Goal: Use online tool/utility: Utilize a website feature to perform a specific function

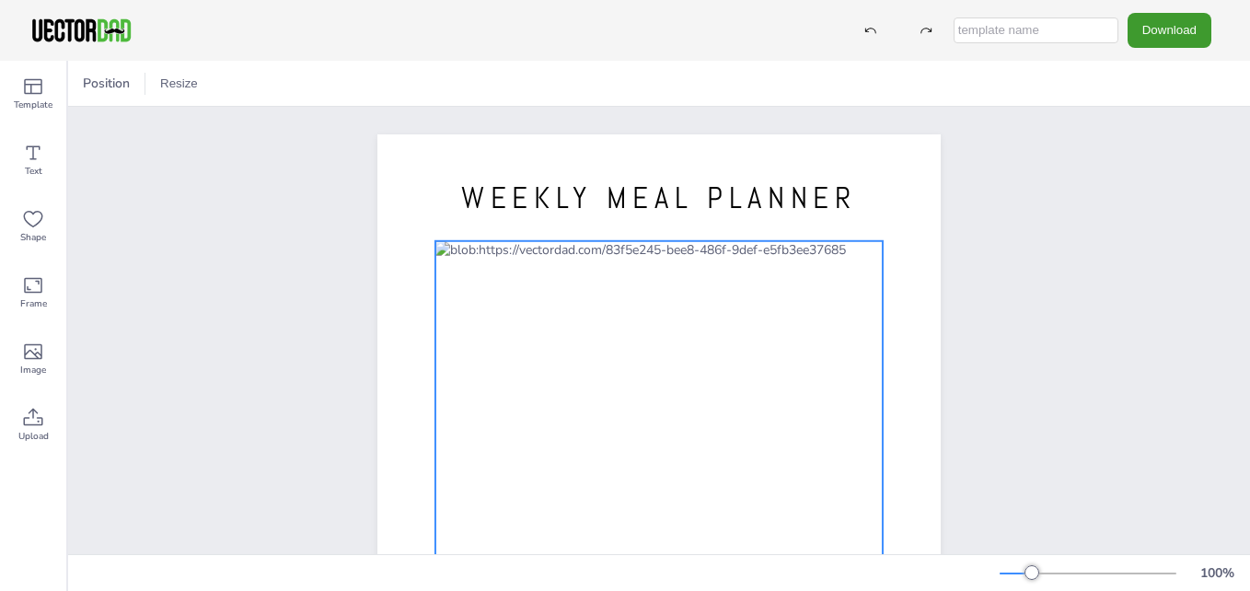
click at [508, 288] on div at bounding box center [659, 529] width 447 height 577
click at [519, 308] on div at bounding box center [659, 529] width 447 height 577
click at [517, 351] on div at bounding box center [659, 529] width 447 height 577
click at [29, 152] on icon at bounding box center [33, 153] width 22 height 22
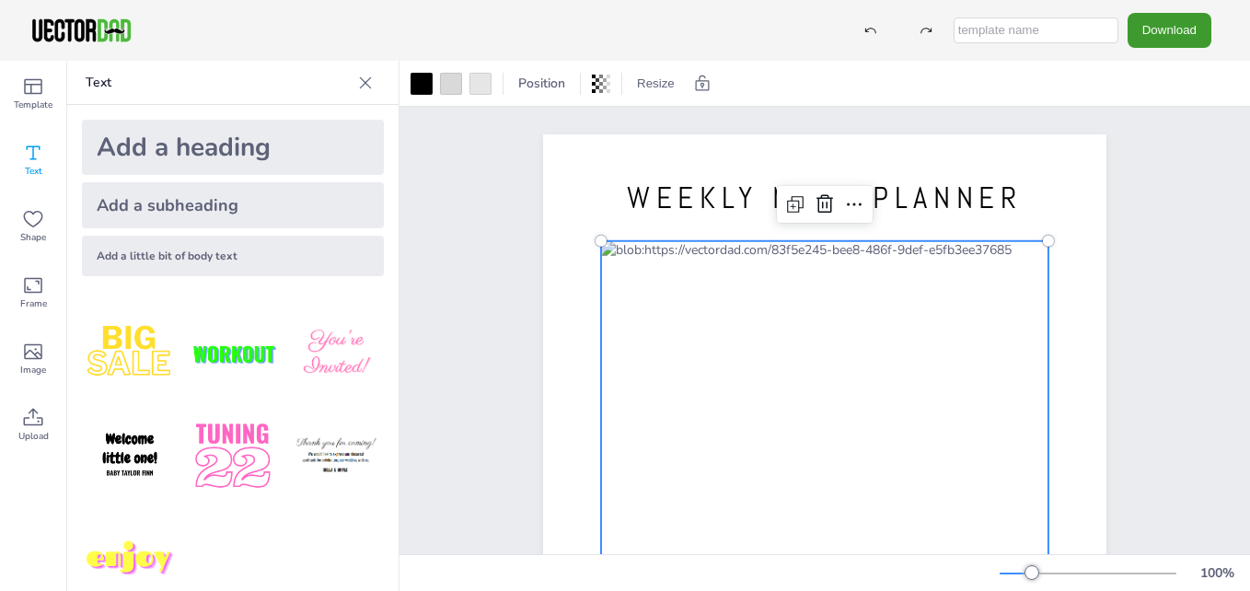
click at [680, 283] on div at bounding box center [824, 529] width 447 height 577
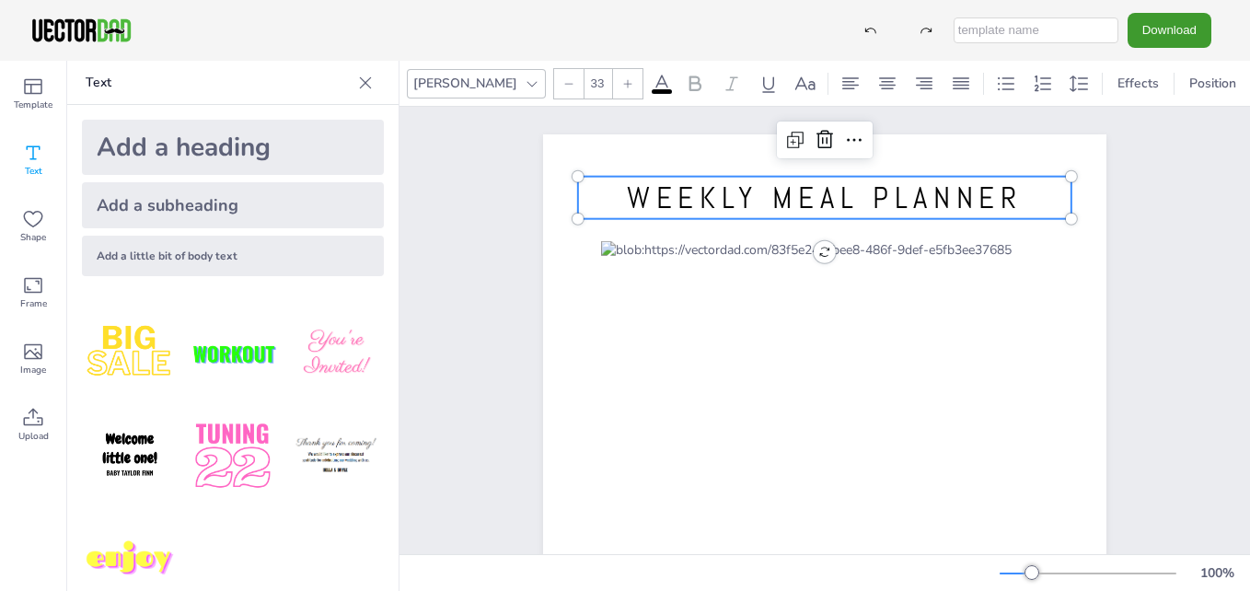
click at [654, 187] on span "WEEKLY MEAL PLANNER" at bounding box center [825, 198] width 396 height 39
click at [144, 351] on img at bounding box center [130, 354] width 96 height 96
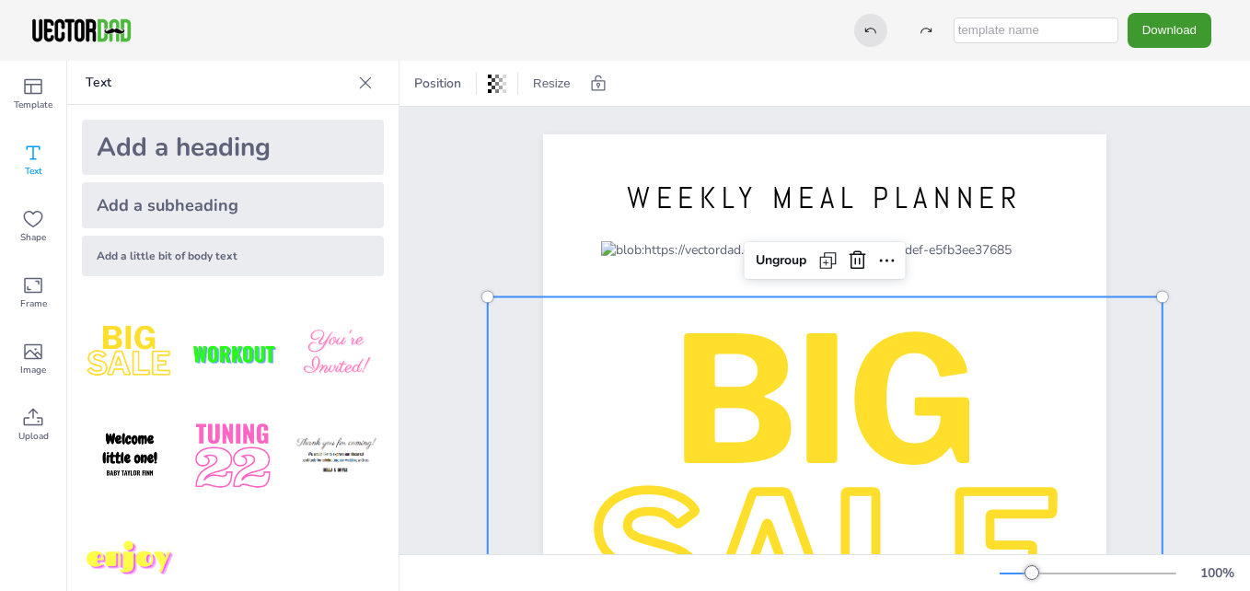
click at [874, 39] on div at bounding box center [870, 30] width 33 height 33
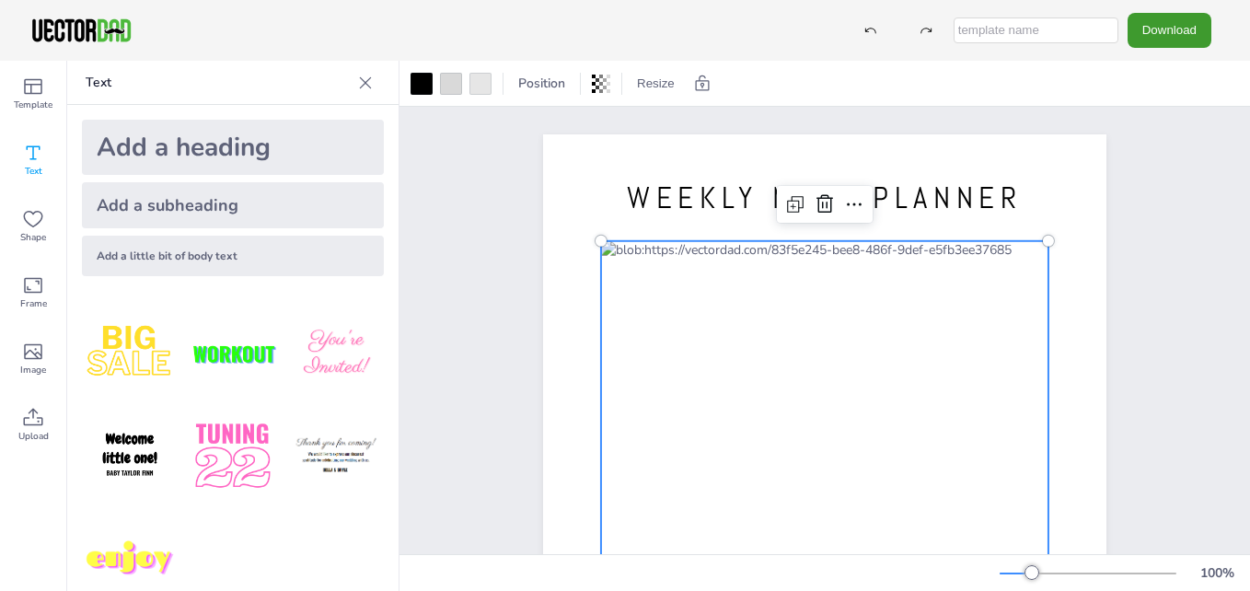
click at [698, 284] on div at bounding box center [824, 529] width 447 height 577
click at [1028, 36] on input "text" at bounding box center [1036, 30] width 165 height 26
click at [453, 81] on div at bounding box center [451, 84] width 22 height 22
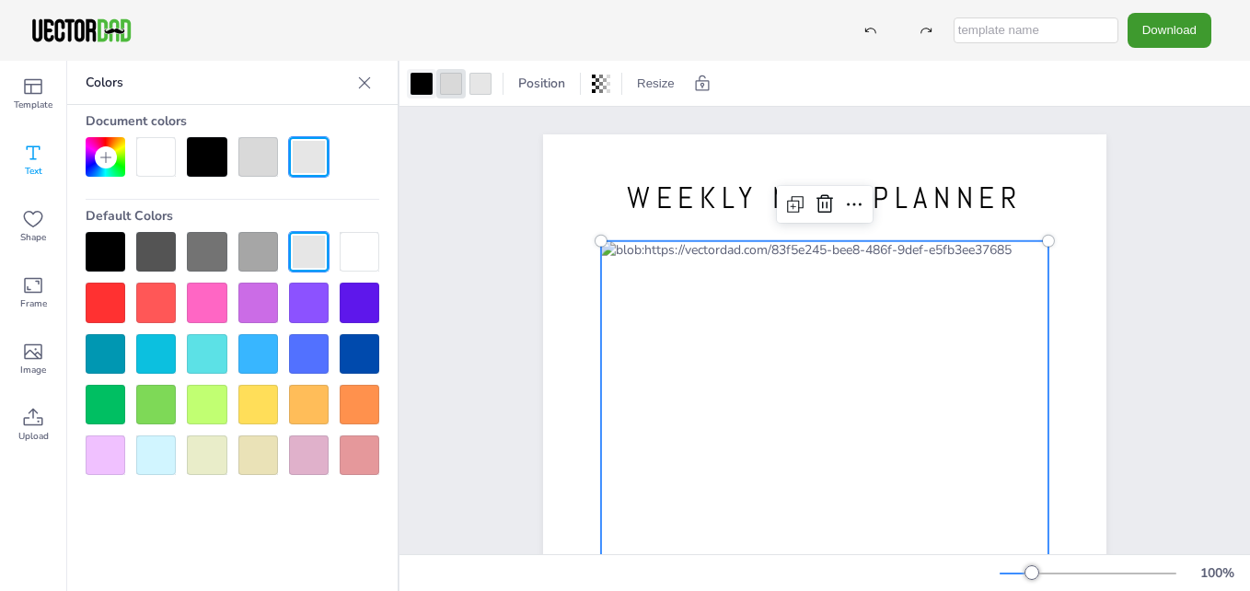
click at [422, 75] on div at bounding box center [422, 84] width 22 height 22
click at [534, 80] on span "Position" at bounding box center [542, 83] width 54 height 17
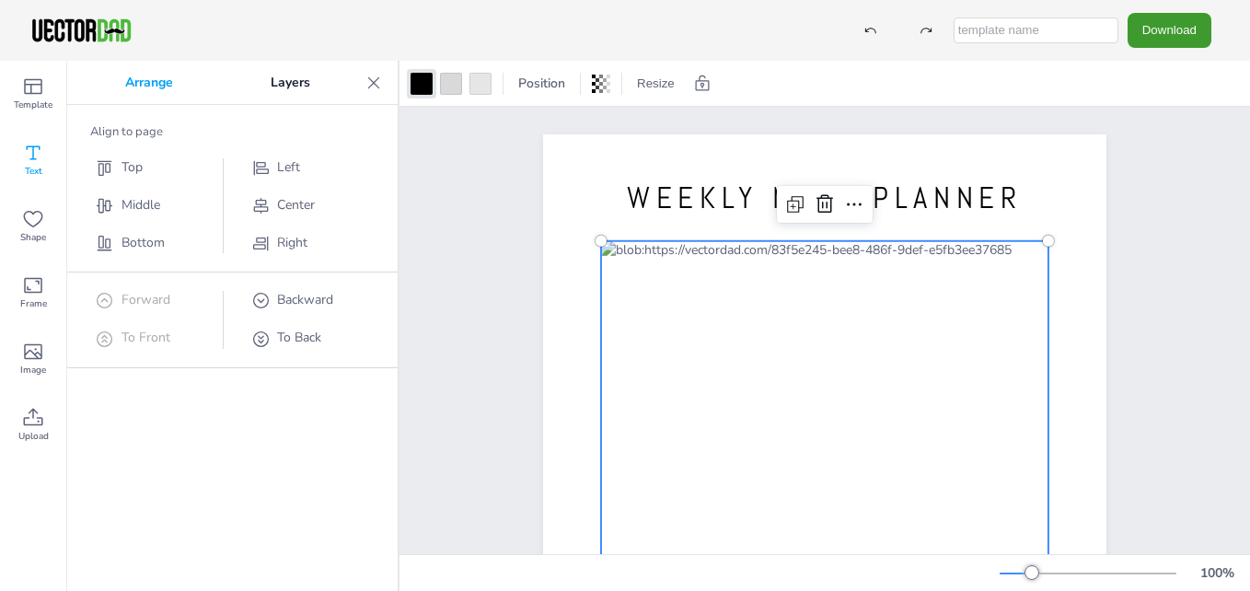
click at [35, 165] on span "Text" at bounding box center [33, 171] width 17 height 15
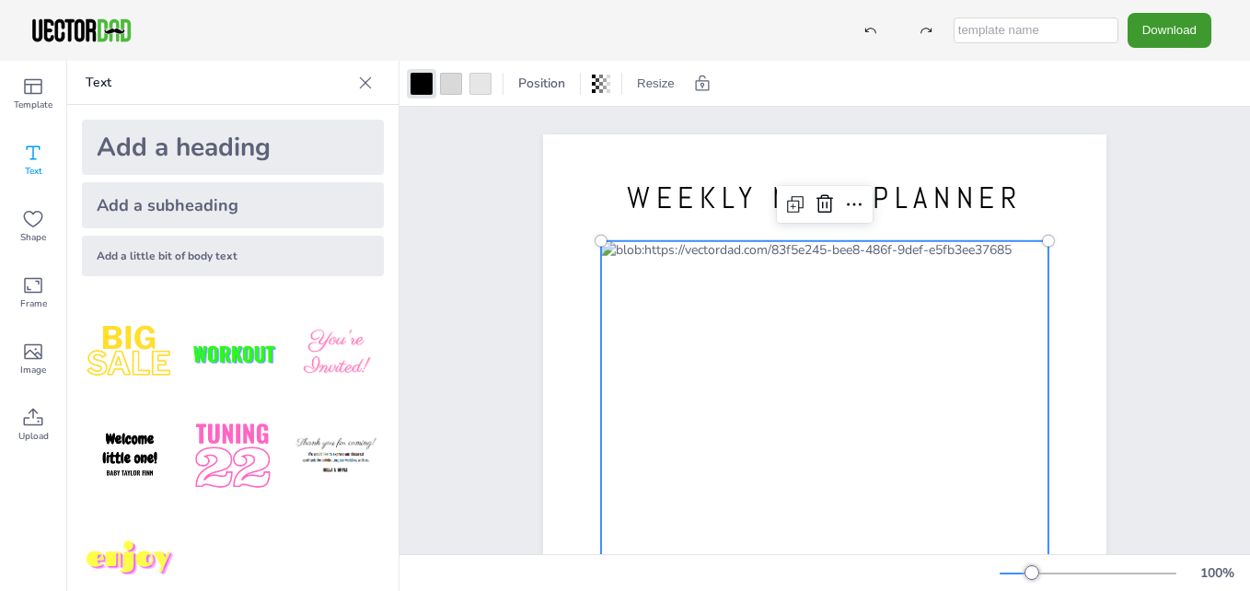
click at [193, 251] on div "Add a little bit of body text" at bounding box center [233, 256] width 302 height 41
click at [653, 314] on div at bounding box center [824, 529] width 447 height 577
click at [286, 205] on div "Add a subheading" at bounding box center [233, 205] width 302 height 46
click at [681, 310] on div at bounding box center [824, 529] width 447 height 577
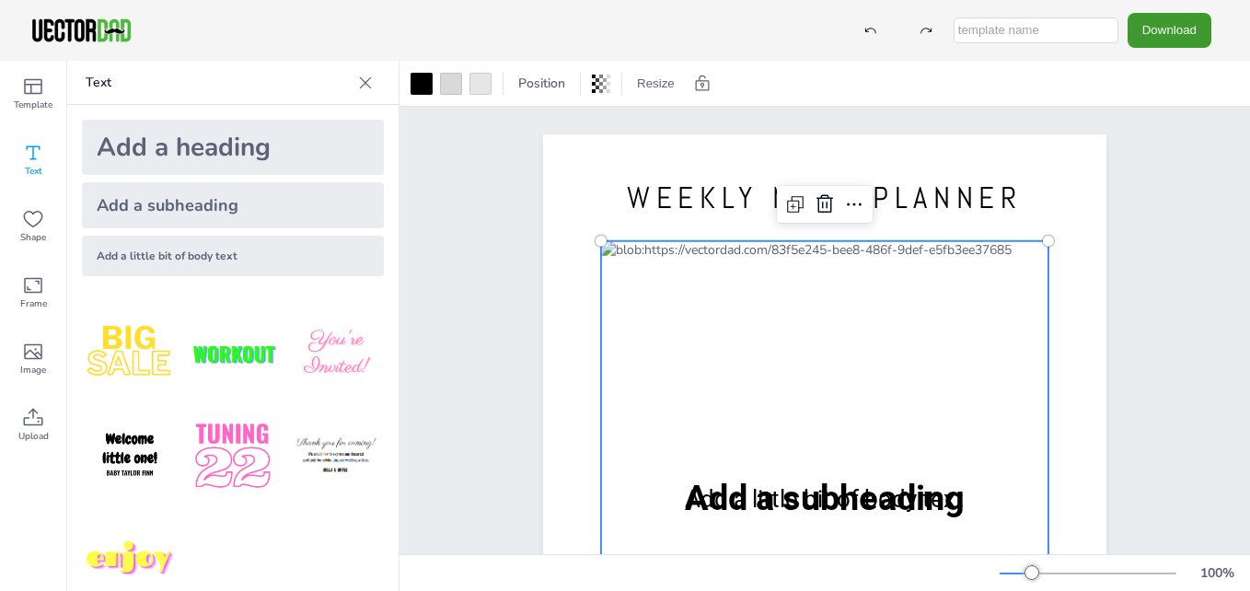
click at [681, 310] on div at bounding box center [824, 529] width 447 height 577
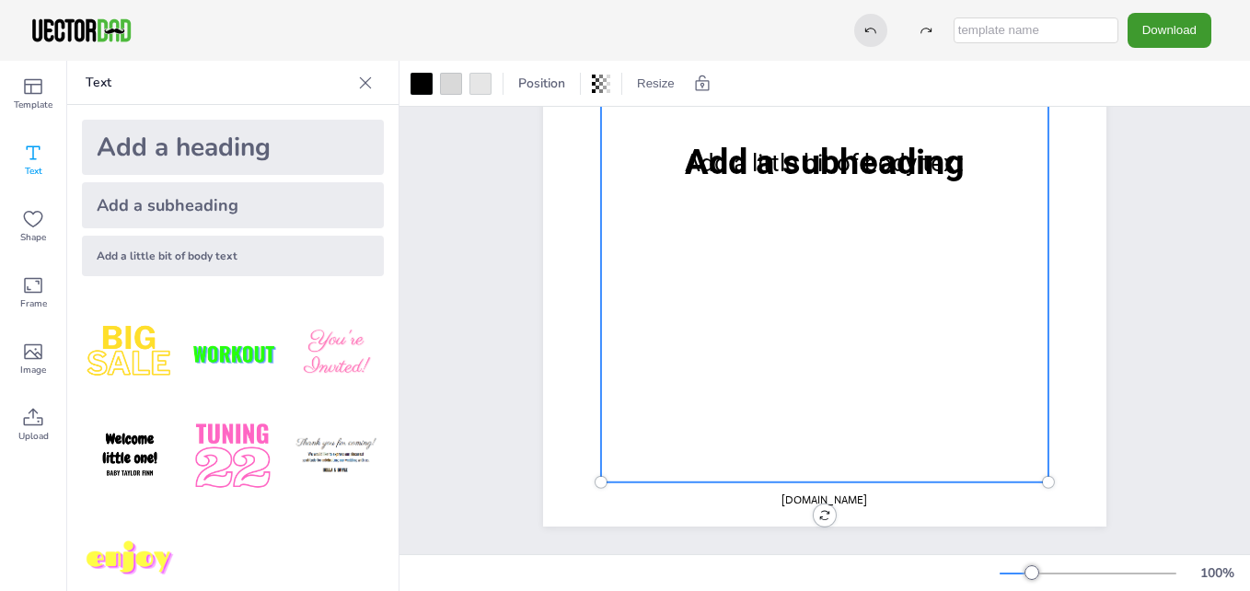
click at [878, 27] on div at bounding box center [870, 30] width 33 height 33
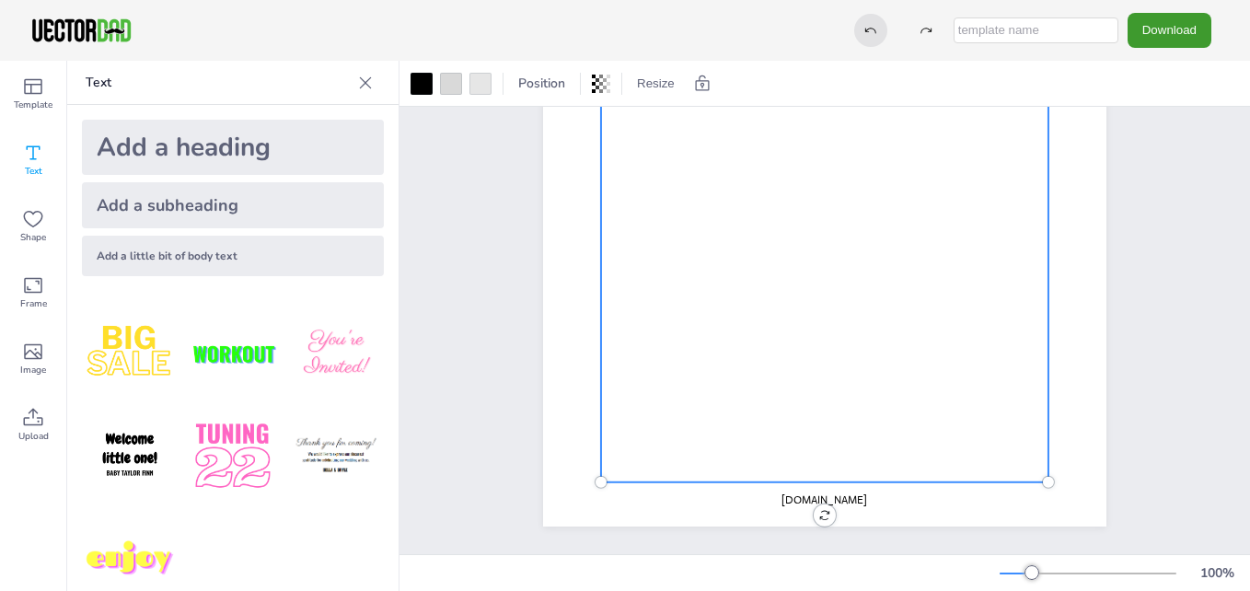
click at [878, 27] on div at bounding box center [870, 30] width 33 height 33
click at [362, 82] on icon at bounding box center [365, 83] width 18 height 18
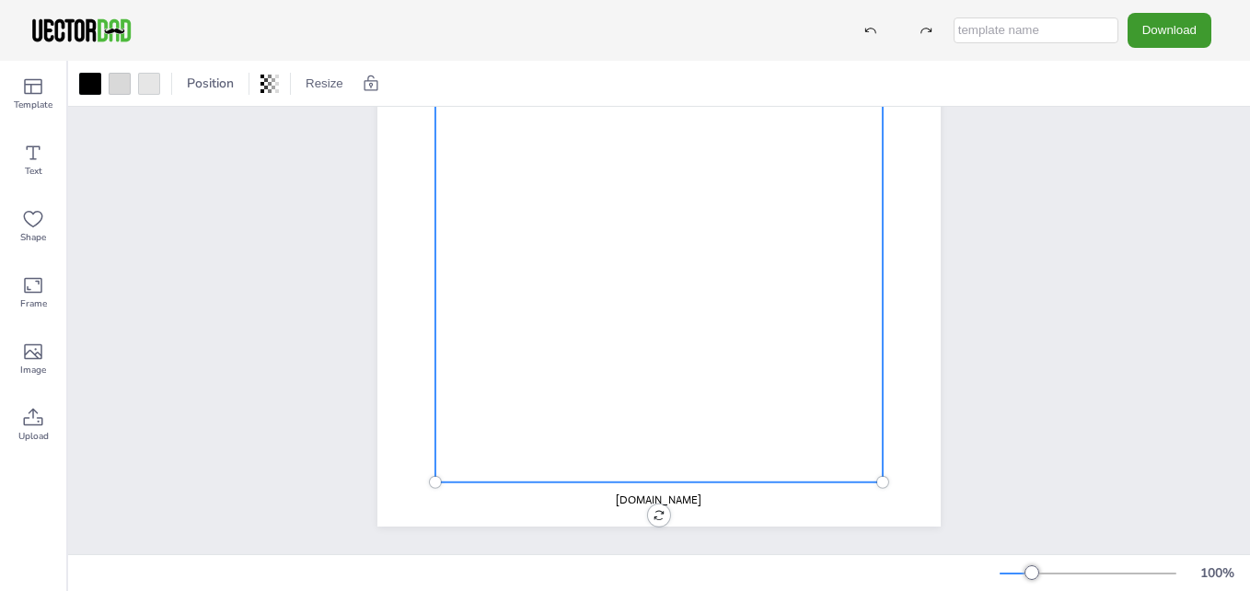
scroll to position [0, 0]
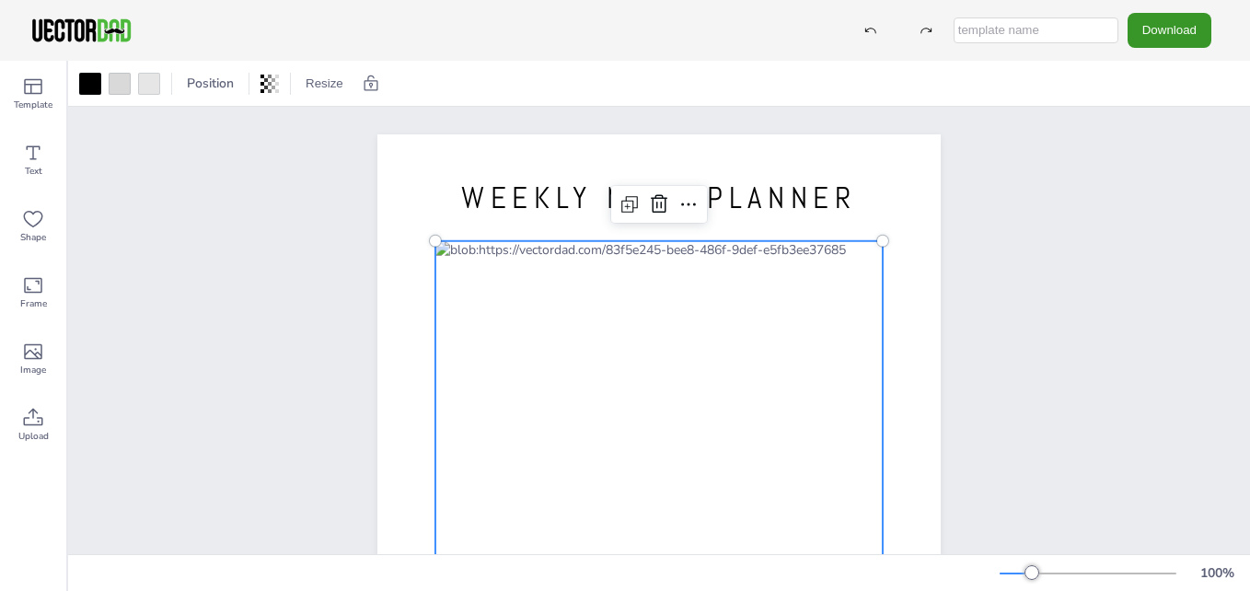
click at [1159, 31] on button "Download" at bounding box center [1170, 30] width 84 height 34
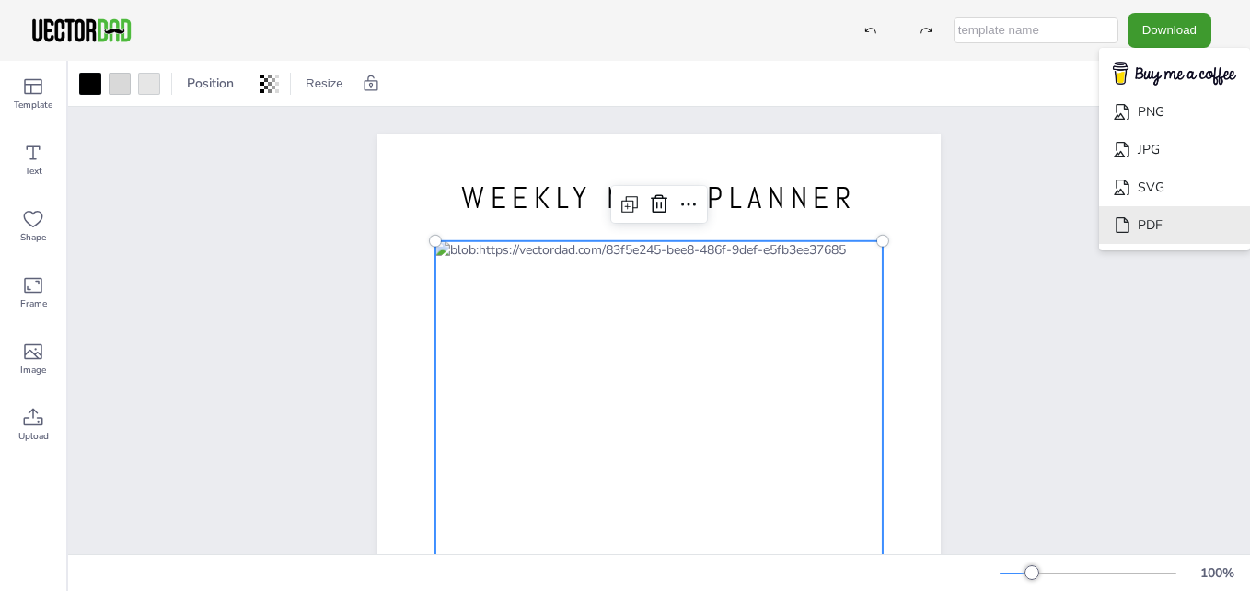
click at [1149, 223] on li "PDF" at bounding box center [1174, 225] width 151 height 38
